Goal: Task Accomplishment & Management: Manage account settings

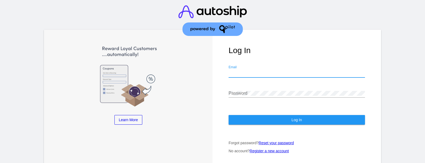
click at [255, 71] on input "Email" at bounding box center [297, 73] width 136 height 5
click at [278, 59] on div "Log In Email Password Log In Forgot password? Reset your password No account? R…" at bounding box center [297, 97] width 169 height 135
click at [278, 77] on div at bounding box center [297, 77] width 136 height 0
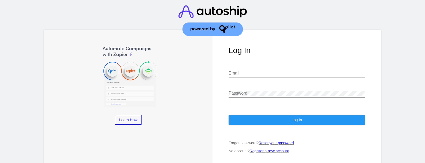
click at [276, 72] on input "Email" at bounding box center [297, 73] width 136 height 5
type input "[PERSON_NAME][EMAIL_ADDRESS][DOMAIN_NAME]"
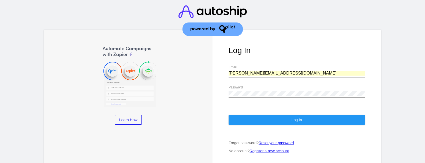
click at [278, 115] on button "Log In" at bounding box center [297, 120] width 136 height 10
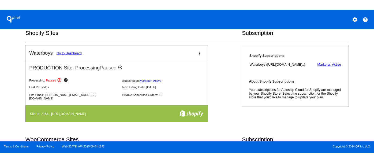
scroll to position [108, 0]
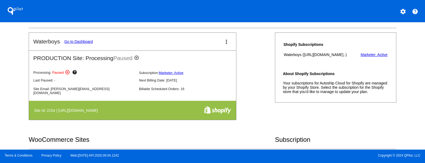
click at [90, 44] on link "Go to Dashboard" at bounding box center [78, 41] width 29 height 4
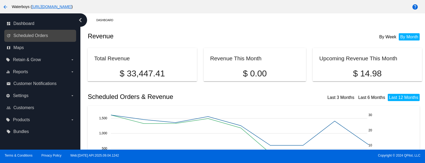
click at [41, 39] on link "update Scheduled Orders" at bounding box center [40, 35] width 68 height 9
